Goal: Task Accomplishment & Management: Manage account settings

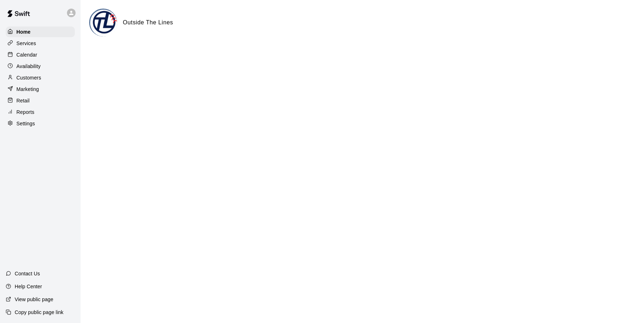
click at [45, 77] on div "Customers" at bounding box center [40, 77] width 69 height 11
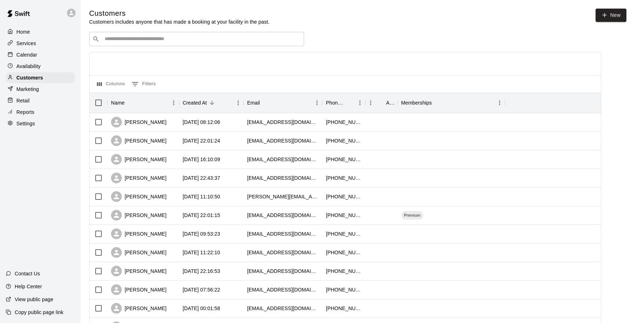
click at [159, 48] on div "​ ​ Columns 0 Filters Name Created At Email Phone Number Age Memberships [PERSO…" at bounding box center [345, 315] width 512 height 566
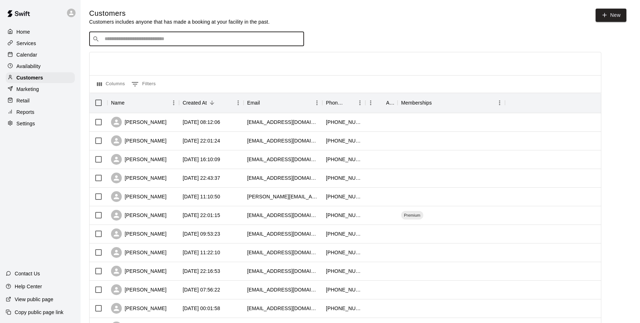
click at [159, 39] on input "Search customers by name or email" at bounding box center [201, 38] width 198 height 7
type input "*****"
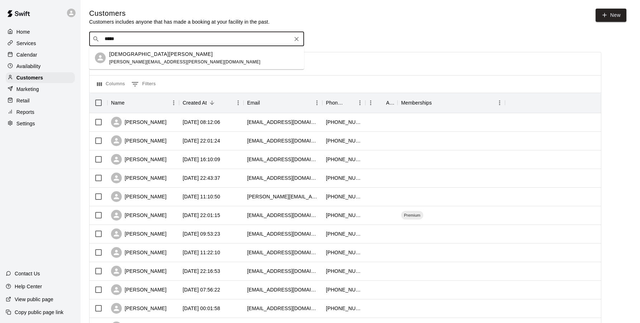
click at [150, 60] on span "[PERSON_NAME][EMAIL_ADDRESS][PERSON_NAME][DOMAIN_NAME]" at bounding box center [184, 61] width 151 height 5
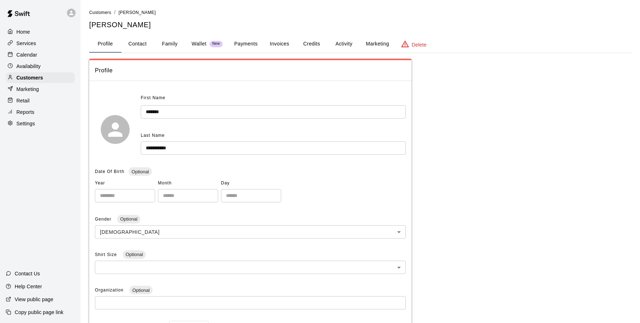
click at [319, 45] on button "Credits" at bounding box center [311, 43] width 32 height 17
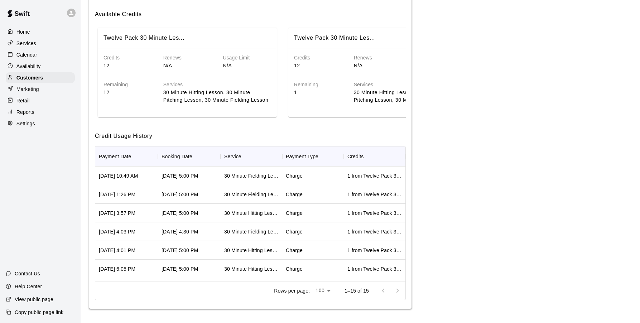
click at [326, 84] on h6 "Remaining" at bounding box center [318, 85] width 48 height 8
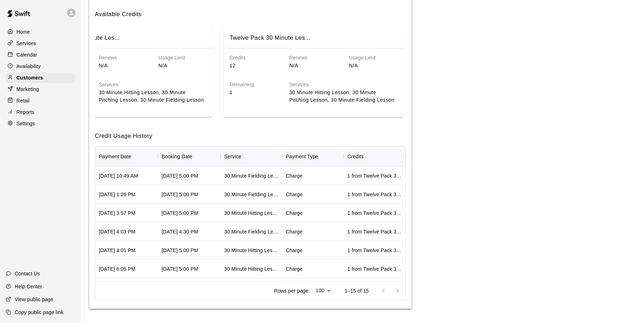
click at [311, 107] on div "Credits 12 Renews N/A Usage Limit N/A Remaining 1 Services 30 Minute Hitting Le…" at bounding box center [313, 80] width 179 height 64
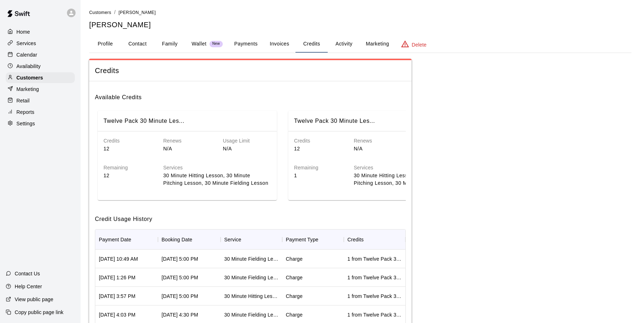
scroll to position [0, 0]
click at [215, 43] on span "New" at bounding box center [215, 44] width 13 height 5
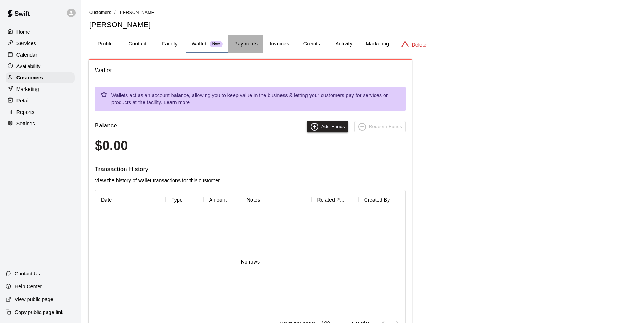
click at [253, 46] on button "Payments" at bounding box center [245, 43] width 35 height 17
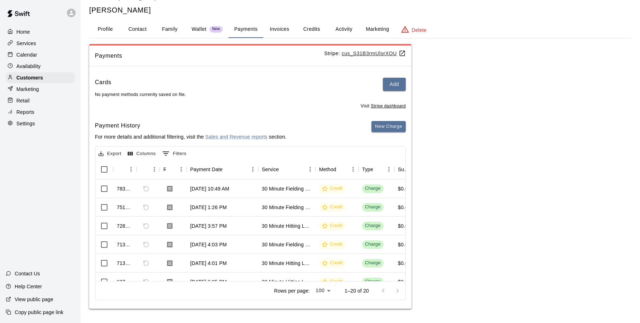
click at [347, 27] on button "Activity" at bounding box center [343, 29] width 32 height 17
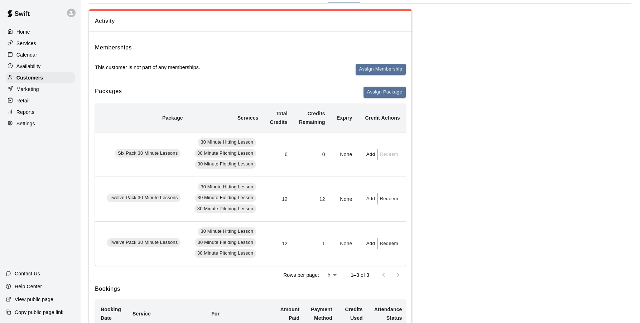
scroll to position [50, 0]
click at [385, 200] on button "Redeem" at bounding box center [389, 198] width 22 height 11
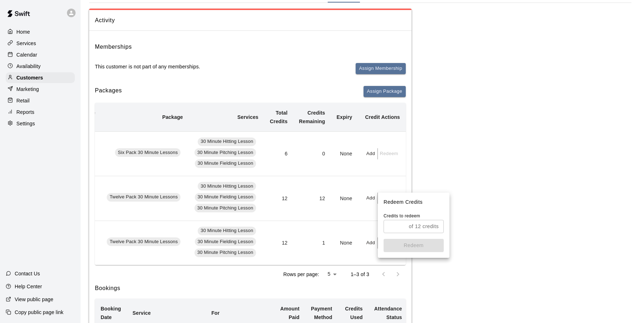
click at [400, 226] on input "text" at bounding box center [394, 226] width 22 height 13
type input "*"
click at [407, 244] on button "Redeem" at bounding box center [413, 245] width 60 height 13
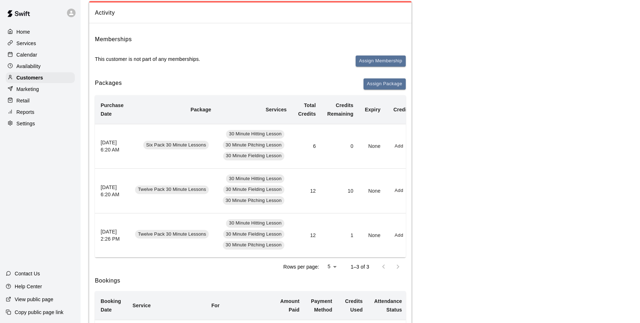
scroll to position [0, 0]
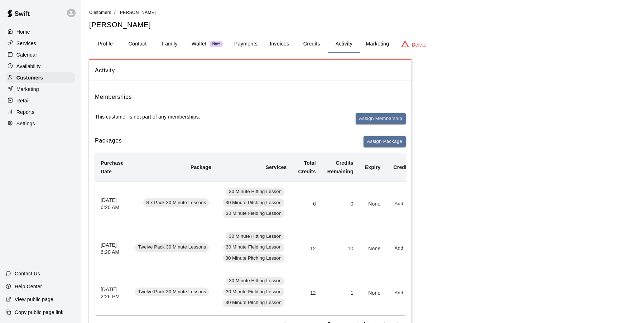
click at [201, 47] on p "Wallet" at bounding box center [198, 44] width 15 height 8
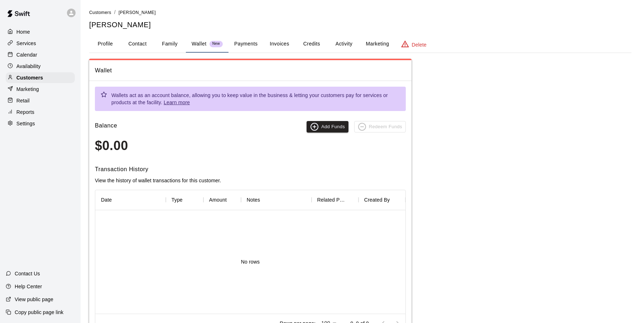
click at [107, 46] on button "Profile" at bounding box center [105, 43] width 32 height 17
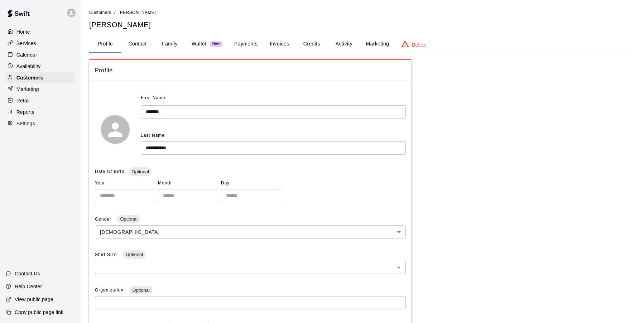
click at [41, 45] on div "Services" at bounding box center [40, 43] width 69 height 11
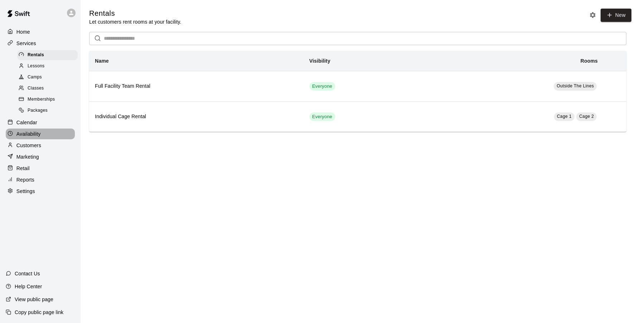
click at [50, 132] on div "Availability" at bounding box center [40, 133] width 69 height 11
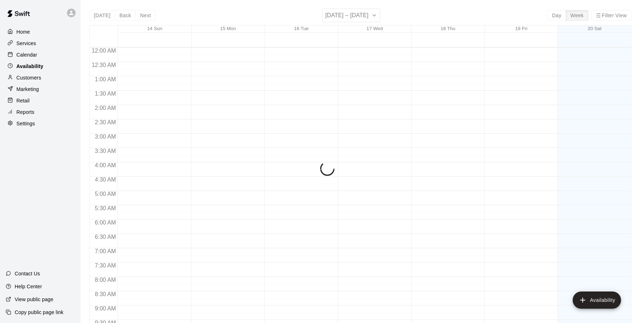
scroll to position [404, 0]
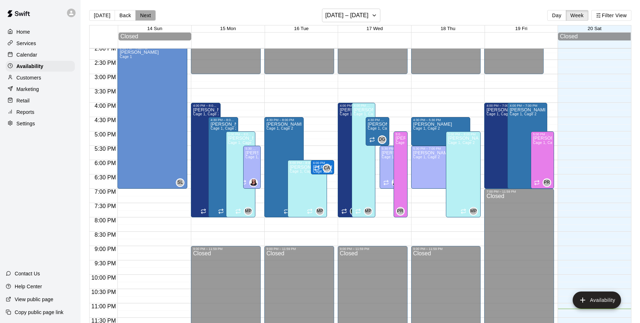
click at [147, 14] on button "Next" at bounding box center [145, 15] width 20 height 11
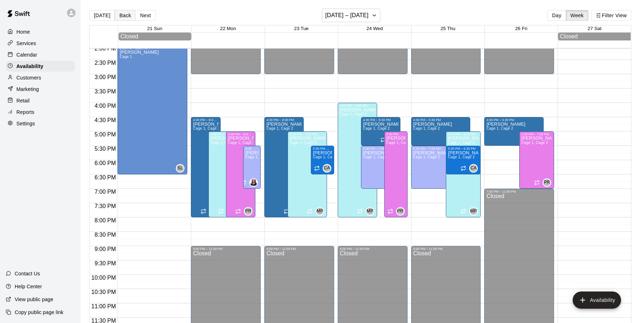
click at [123, 18] on button "Back" at bounding box center [125, 15] width 21 height 11
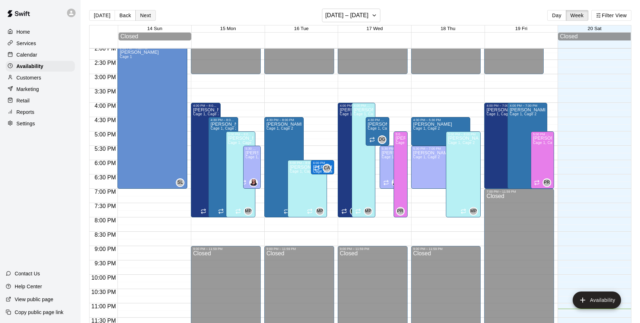
click at [142, 18] on button "Next" at bounding box center [145, 15] width 20 height 11
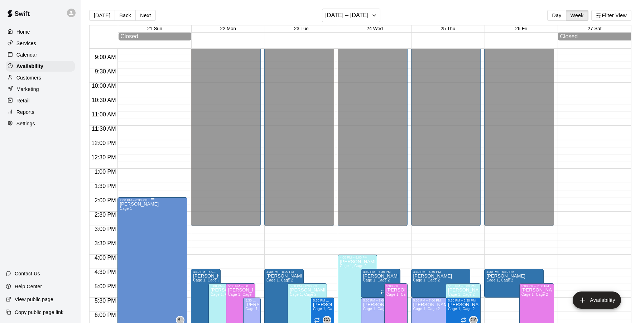
scroll to position [254, 0]
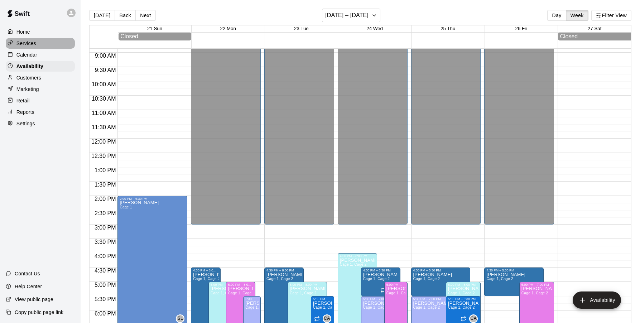
click at [32, 44] on p "Services" at bounding box center [26, 43] width 20 height 7
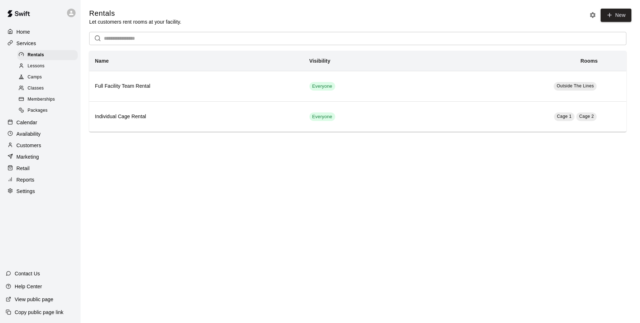
click at [33, 121] on p "Calendar" at bounding box center [26, 122] width 21 height 7
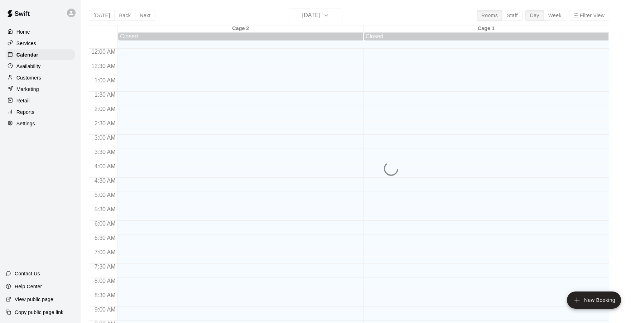
scroll to position [383, 0]
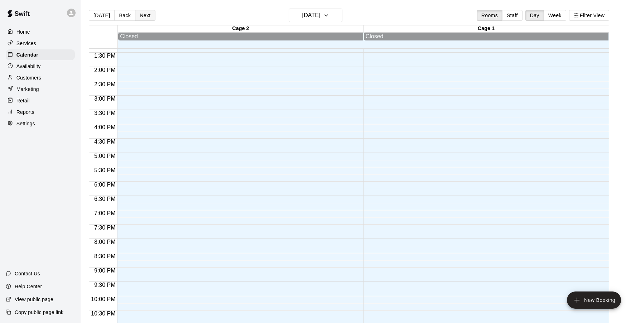
click at [136, 18] on button "Next" at bounding box center [145, 15] width 20 height 11
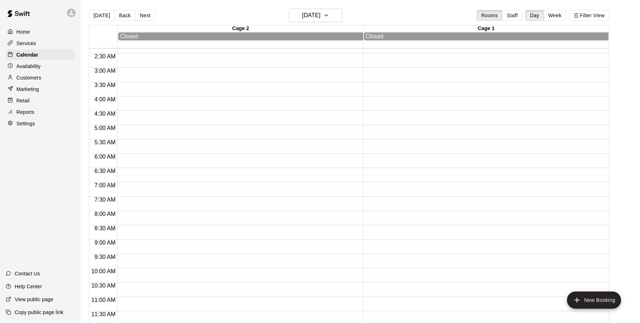
scroll to position [0, 0]
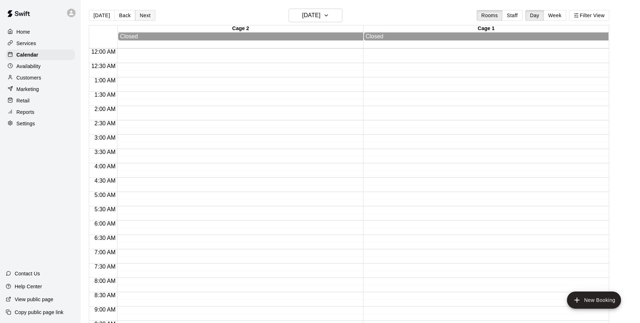
click at [149, 18] on button "Next" at bounding box center [145, 15] width 20 height 11
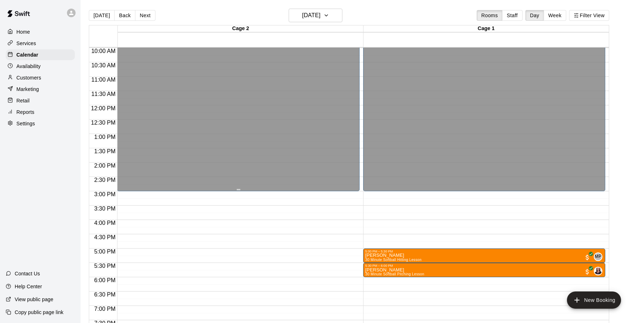
scroll to position [404, 0]
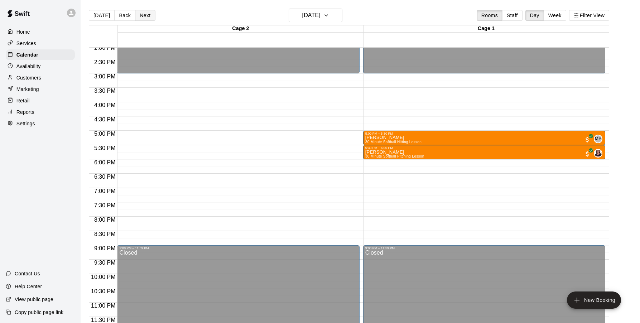
click at [140, 14] on button "Next" at bounding box center [145, 15] width 20 height 11
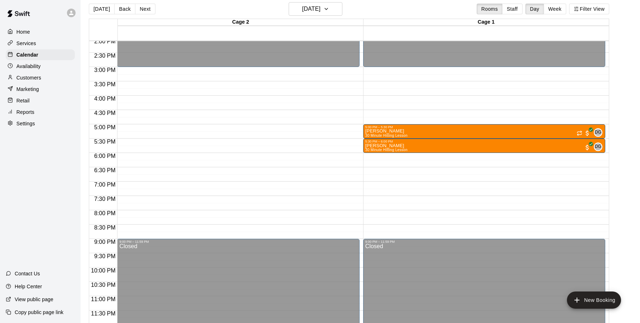
scroll to position [7, 0]
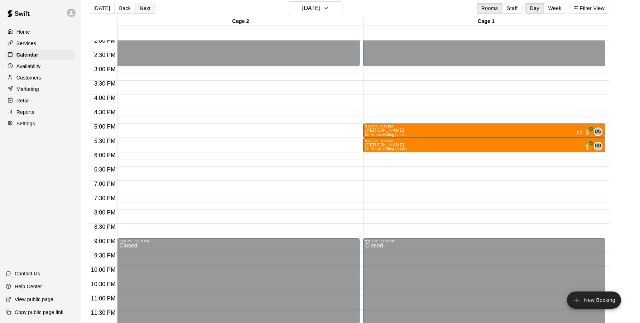
click at [141, 9] on button "Next" at bounding box center [145, 8] width 20 height 11
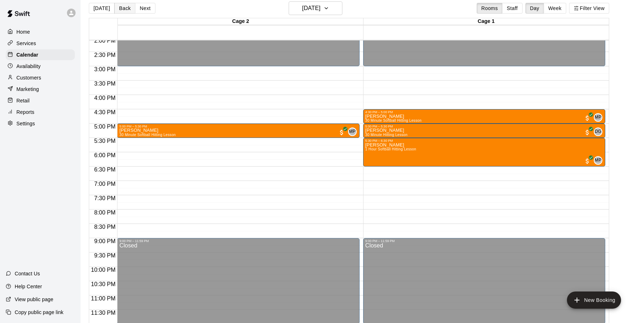
click at [121, 9] on button "Back" at bounding box center [124, 8] width 21 height 11
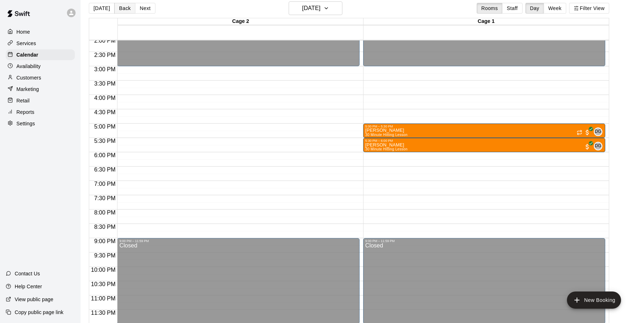
click at [128, 12] on button "Back" at bounding box center [124, 8] width 21 height 11
click at [143, 11] on button "Next" at bounding box center [145, 8] width 20 height 11
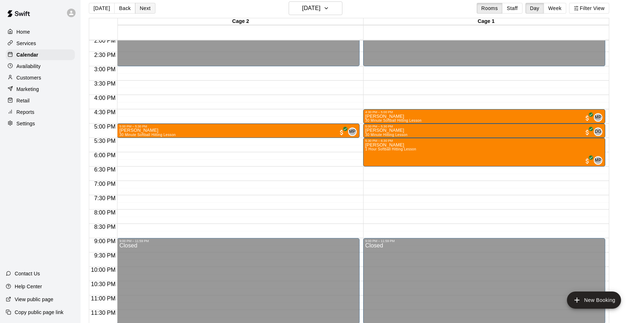
click at [143, 11] on button "Next" at bounding box center [145, 8] width 20 height 11
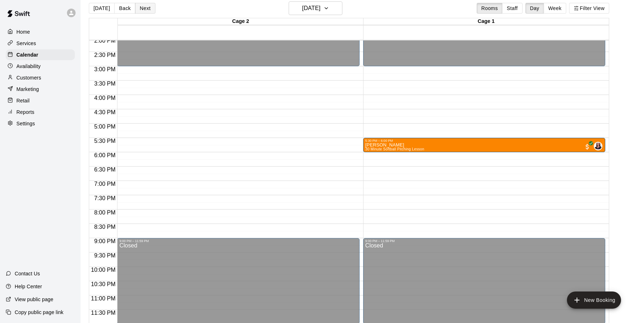
click at [143, 11] on button "Next" at bounding box center [145, 8] width 20 height 11
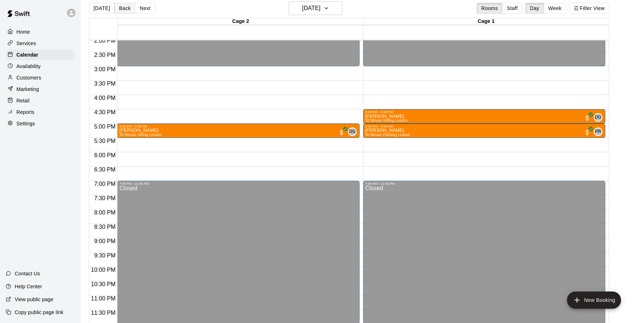
click at [125, 9] on button "Back" at bounding box center [124, 8] width 21 height 11
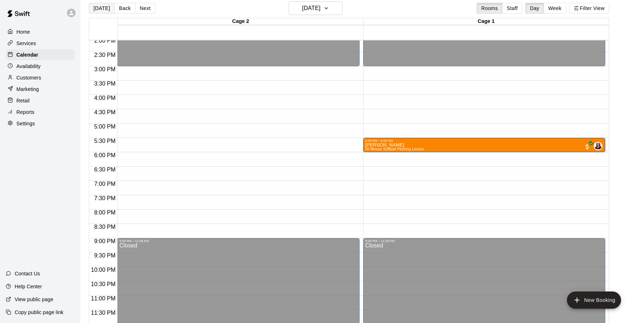
click at [103, 9] on button "[DATE]" at bounding box center [102, 8] width 26 height 11
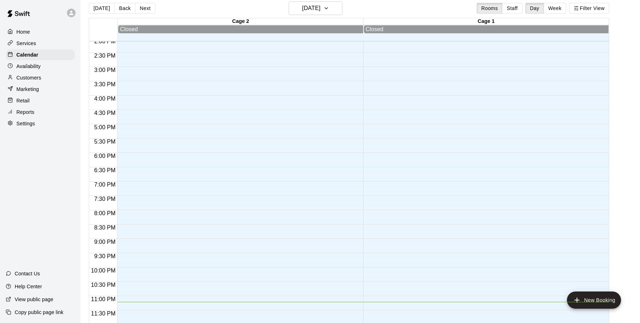
click at [47, 78] on div "Customers" at bounding box center [40, 77] width 69 height 11
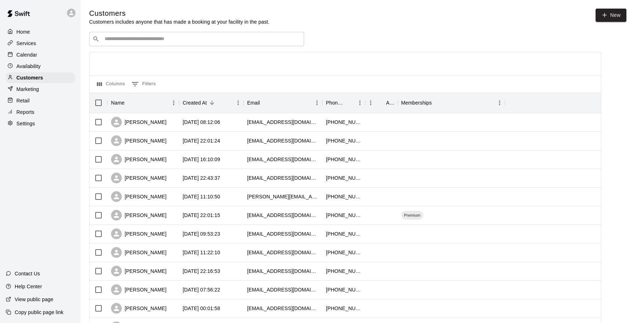
click at [45, 22] on div at bounding box center [40, 13] width 81 height 26
click at [45, 30] on div "Home" at bounding box center [40, 31] width 69 height 11
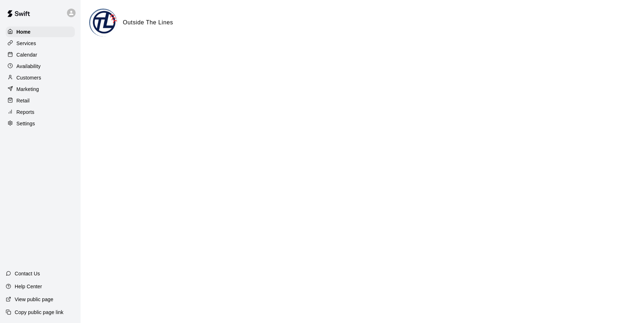
click at [44, 53] on div "Calendar" at bounding box center [40, 54] width 69 height 11
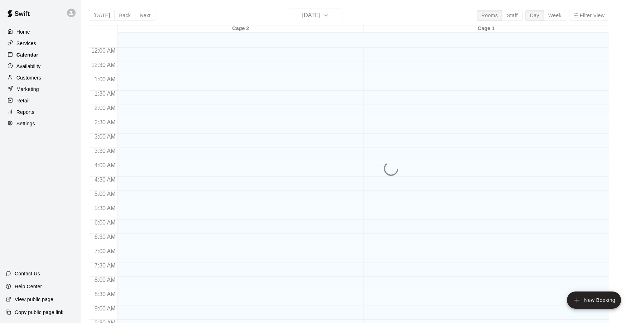
scroll to position [383, 0]
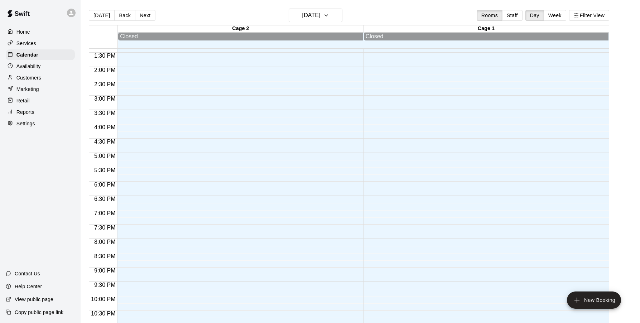
click at [44, 42] on div "Services" at bounding box center [40, 43] width 69 height 11
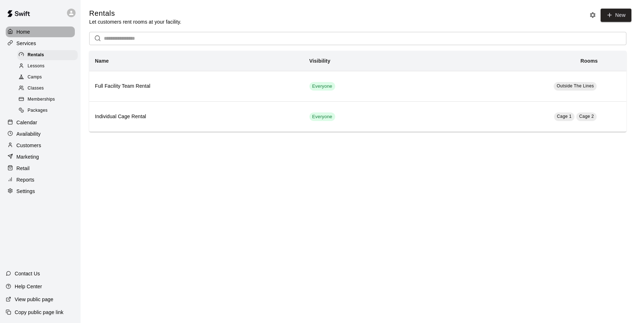
click at [43, 32] on div "Home" at bounding box center [40, 31] width 69 height 11
